Goal: Information Seeking & Learning: Learn about a topic

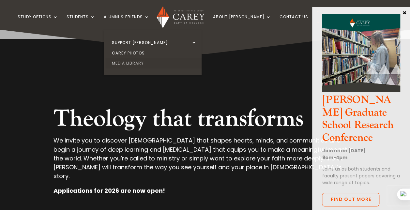
click at [145, 62] on link "Media Library" at bounding box center [154, 63] width 98 height 10
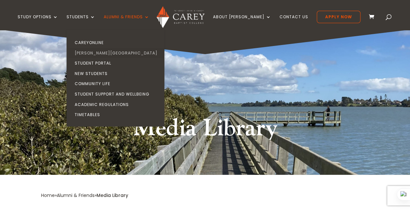
click at [100, 54] on link "[PERSON_NAME][GEOGRAPHIC_DATA]" at bounding box center [117, 53] width 98 height 10
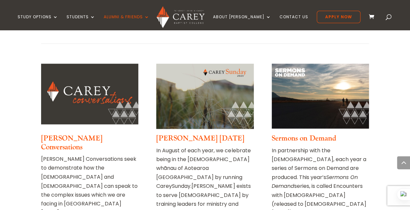
scroll to position [457, 0]
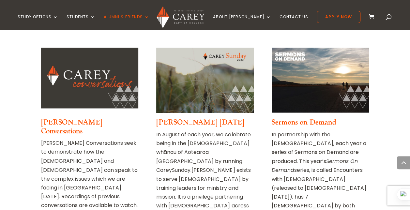
click at [182, 122] on link "[PERSON_NAME] [DATE]" at bounding box center [200, 122] width 88 height 9
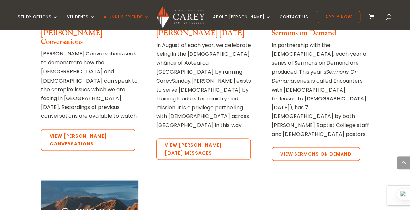
scroll to position [547, 0]
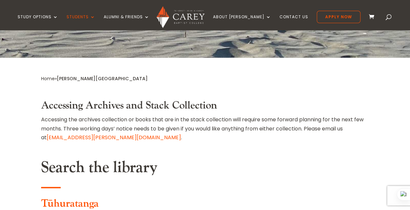
scroll to position [261, 0]
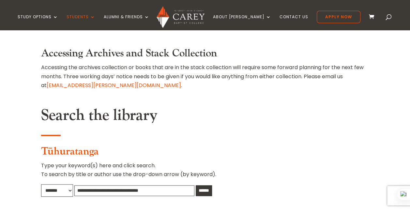
click at [84, 185] on input "text" at bounding box center [134, 190] width 120 height 11
type input "**********"
click at [196, 185] on input "******" at bounding box center [204, 190] width 16 height 11
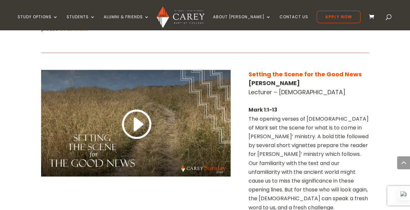
scroll to position [359, 0]
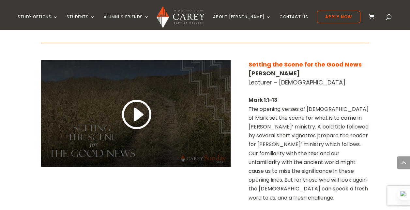
click at [133, 104] on link at bounding box center [135, 115] width 31 height 34
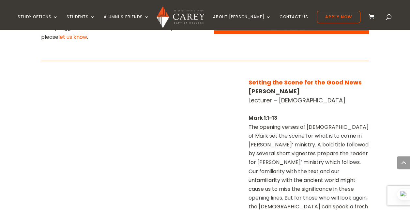
scroll to position [335, 0]
